Goal: Navigation & Orientation: Find specific page/section

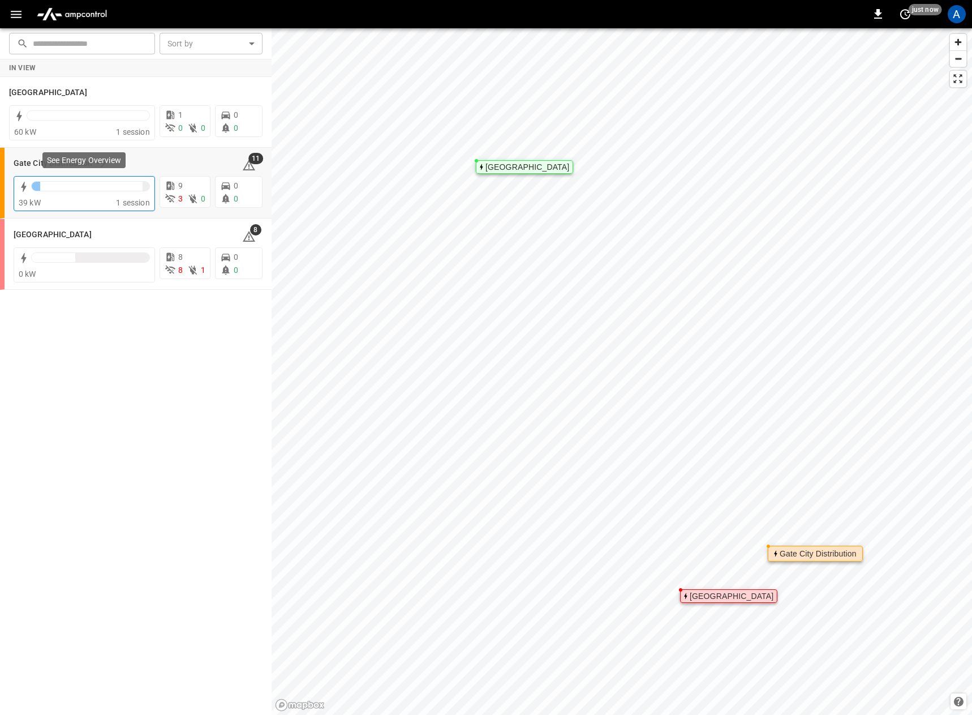
click at [70, 196] on div at bounding box center [90, 189] width 119 height 16
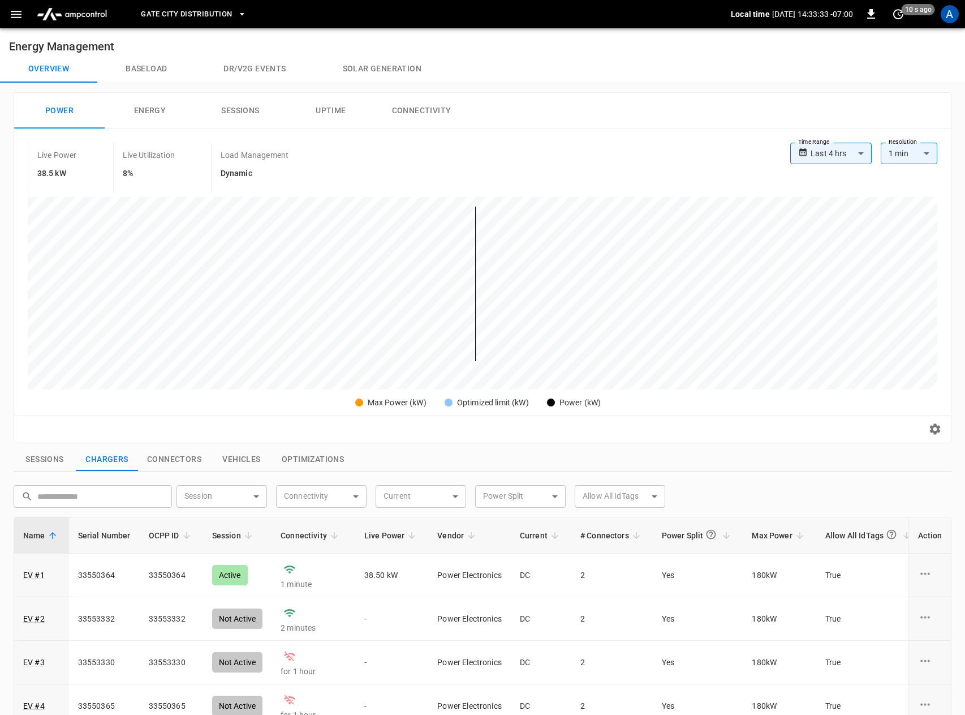
click at [15, 9] on icon "button" at bounding box center [16, 14] width 14 height 14
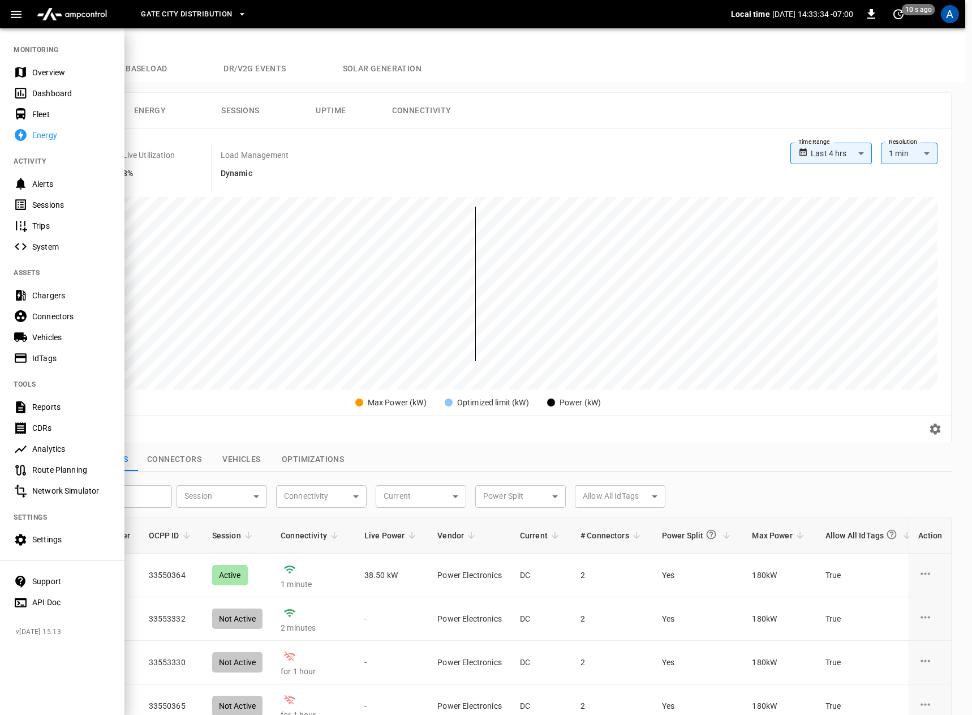
click at [35, 71] on div "Overview" at bounding box center [71, 72] width 79 height 11
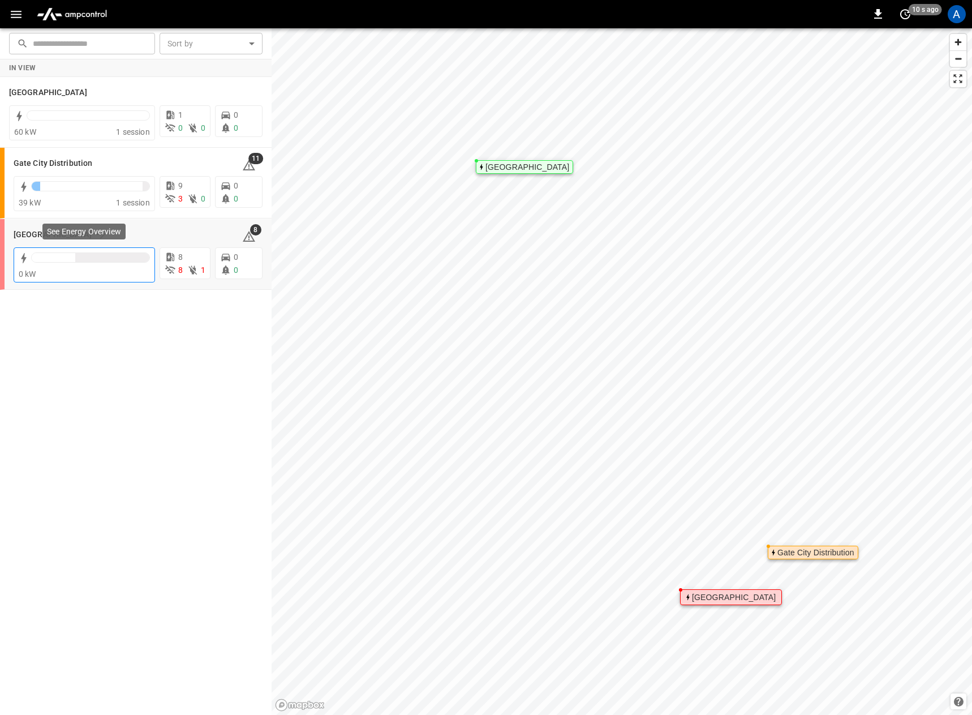
click at [96, 260] on div at bounding box center [112, 257] width 74 height 9
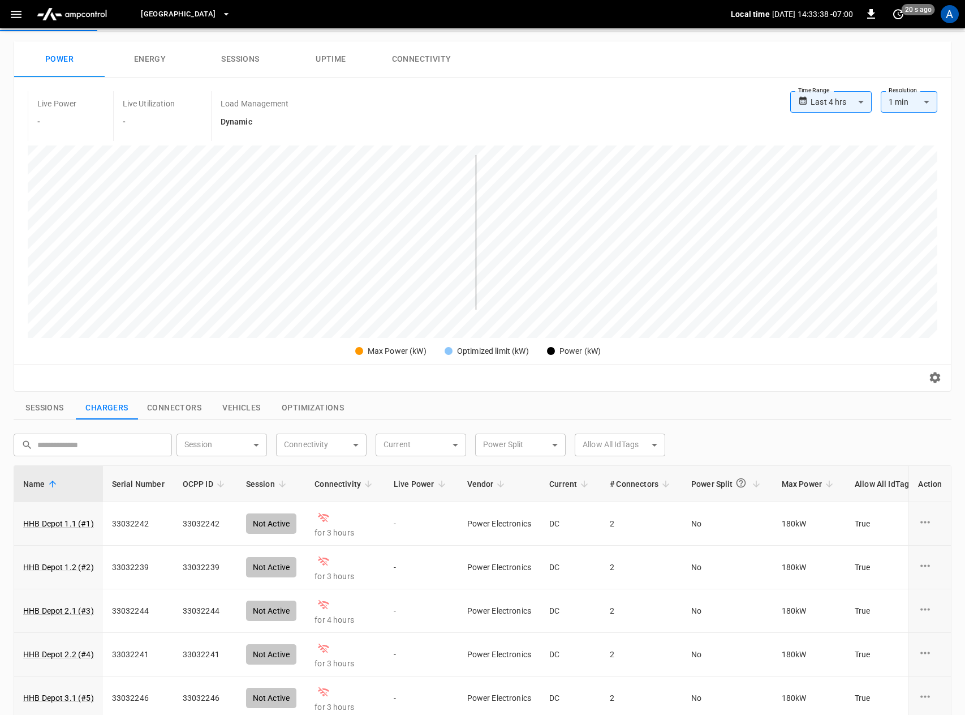
scroll to position [170, 0]
